Goal: Communication & Community: Participate in discussion

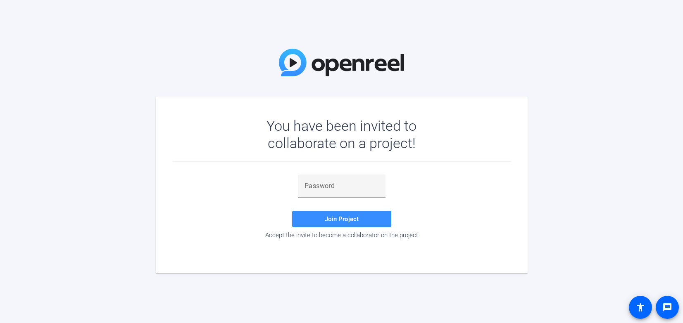
click at [10, 21] on div "You have been invited to collaborate on a project! Join Project Accept the invi…" at bounding box center [341, 161] width 683 height 323
click at [348, 186] on input "text" at bounding box center [341, 186] width 74 height 10
paste input "b-x,m%"
type input "b-x,m%"
click at [351, 216] on span "Join Project" at bounding box center [342, 219] width 34 height 7
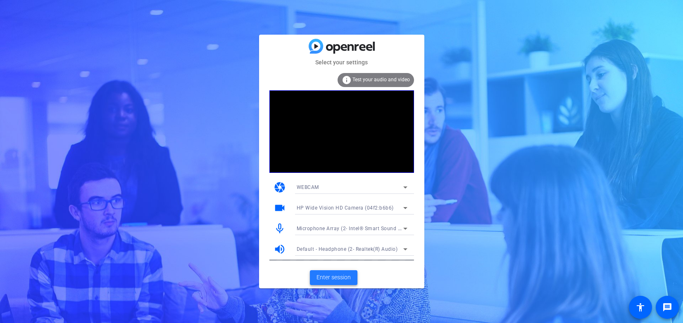
click at [322, 277] on span "Enter session" at bounding box center [333, 277] width 34 height 9
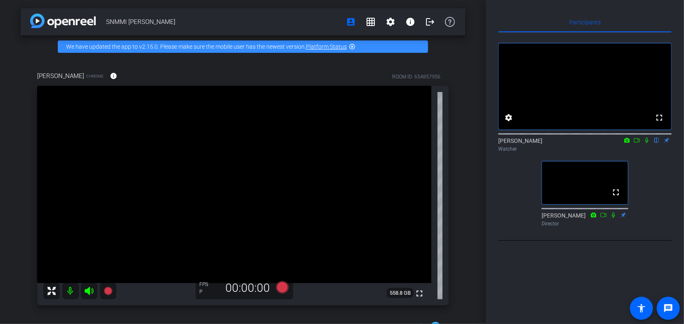
click at [644, 143] on icon at bounding box center [647, 141] width 7 height 6
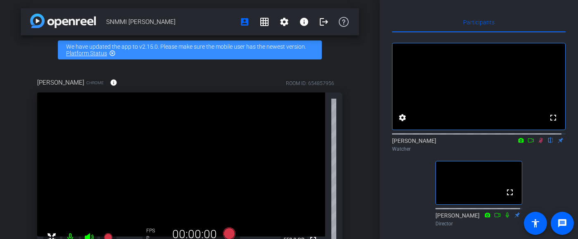
drag, startPoint x: 2, startPoint y: 239, endPoint x: 1, endPoint y: 251, distance: 12.4
click at [1, 239] on html "Accessibility Screen-Reader Guide, Feedback, and Issue Reporting | New window m…" at bounding box center [289, 119] width 578 height 239
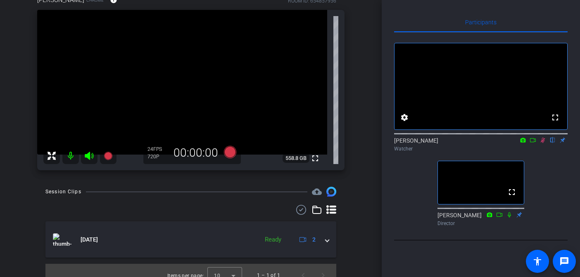
scroll to position [41, 0]
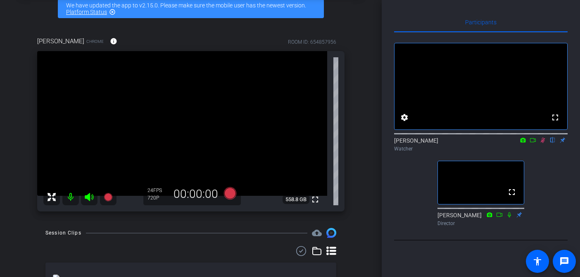
click at [534, 143] on icon at bounding box center [532, 141] width 7 height 6
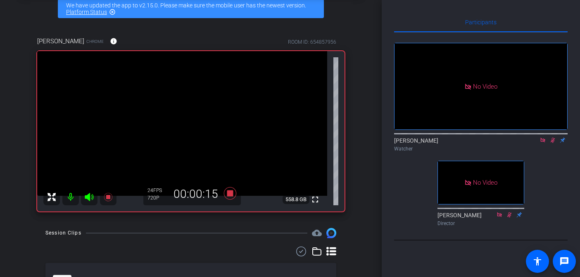
scroll to position [124, 0]
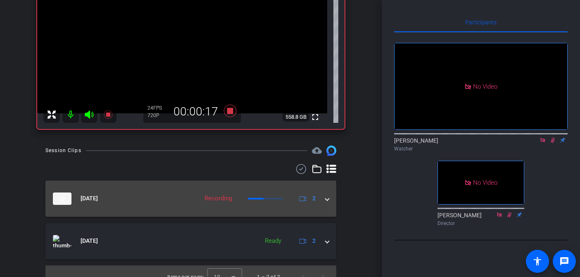
click at [325, 198] on span at bounding box center [326, 198] width 3 height 9
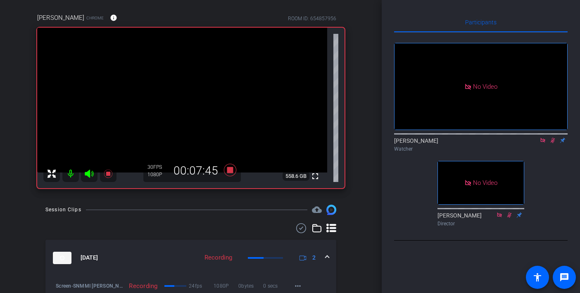
scroll to position [83, 0]
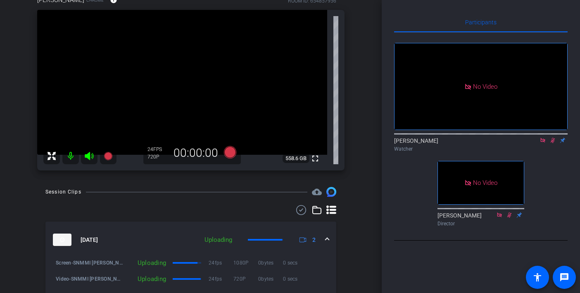
click at [542, 142] on icon at bounding box center [542, 140] width 5 height 5
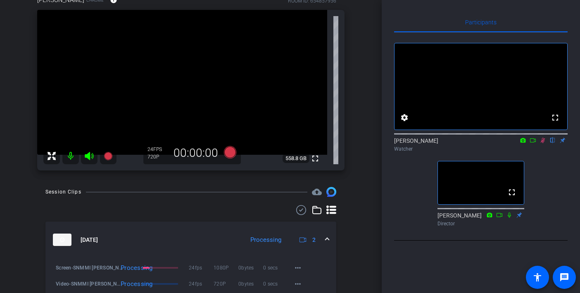
click at [542, 143] on icon at bounding box center [542, 141] width 7 height 6
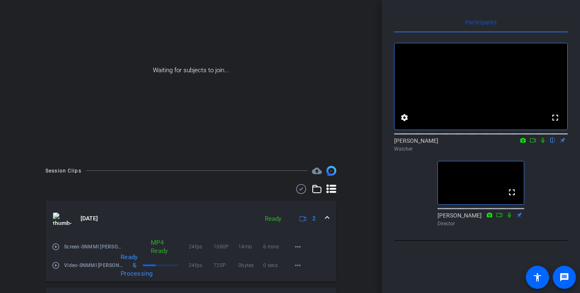
scroll to position [59, 0]
